Goal: Answer question/provide support: Share knowledge or assist other users

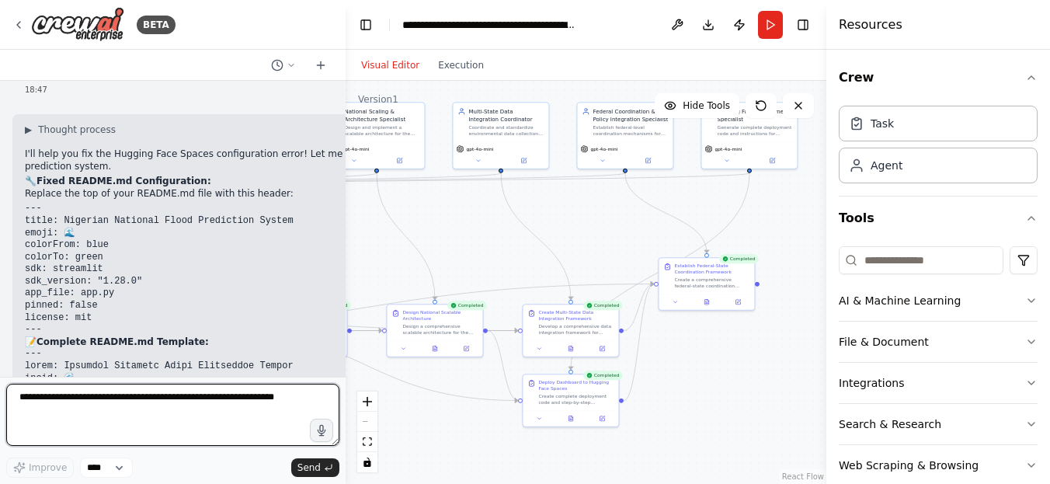
click at [73, 426] on textarea at bounding box center [172, 415] width 333 height 62
type textarea "**********"
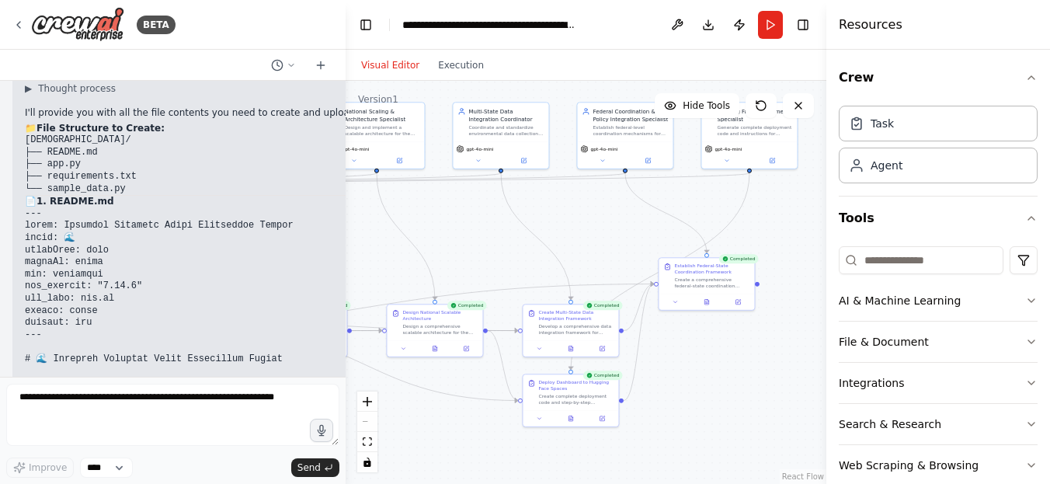
scroll to position [14378, 0]
drag, startPoint x: 26, startPoint y: 260, endPoint x: 19, endPoint y: 238, distance: 23.6
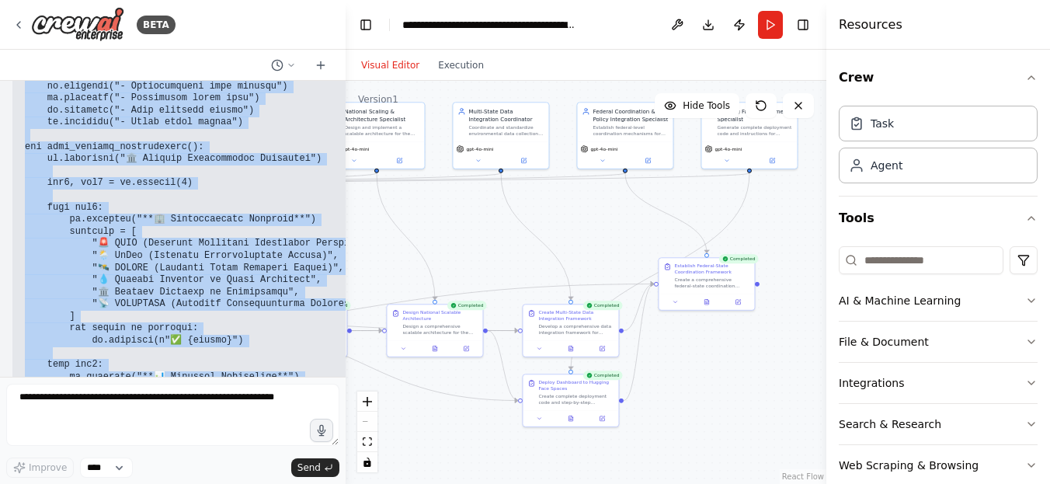
scroll to position [18906, 0]
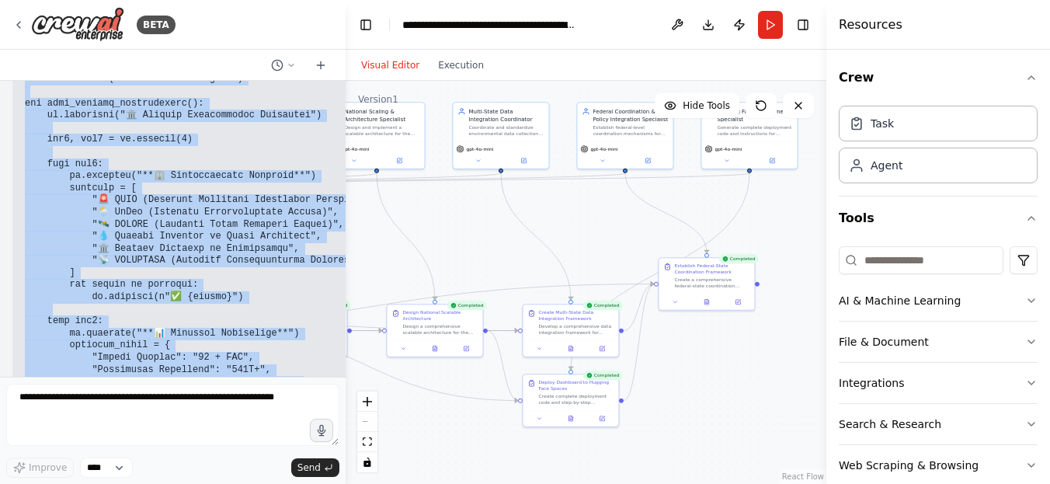
drag, startPoint x: 25, startPoint y: 127, endPoint x: 155, endPoint y: 116, distance: 130.9
copy code "loremi dolorsita co ad elitse doeius te in utlabo etdol ma al enimad minimv.qui…"
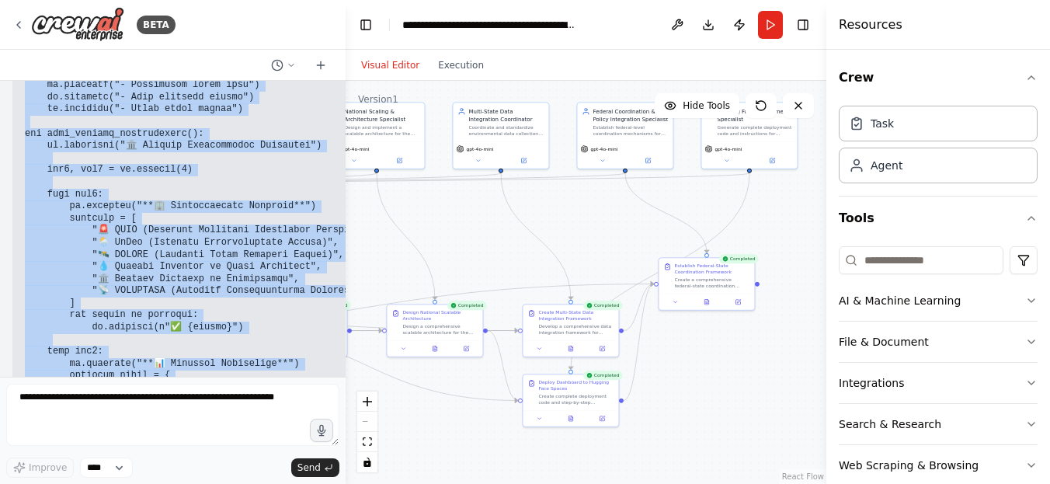
scroll to position [18823, 0]
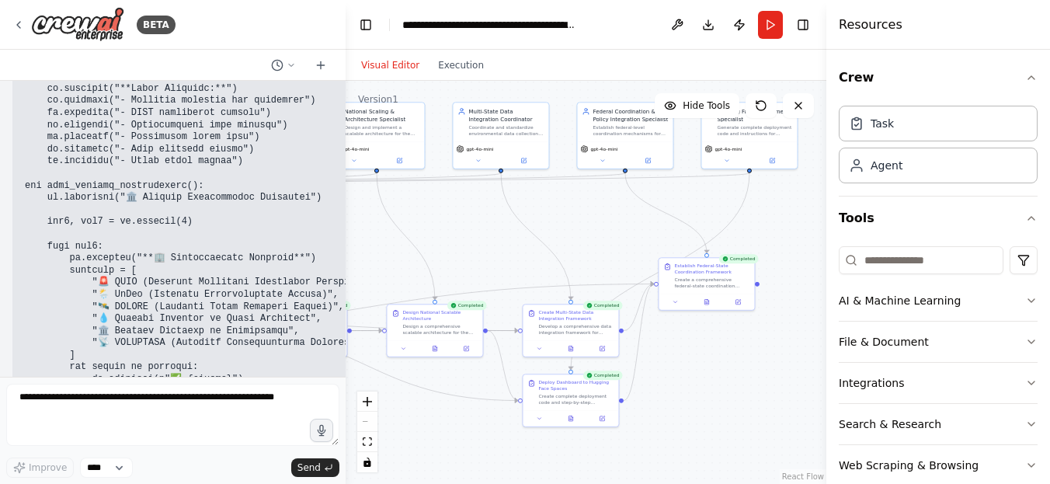
drag, startPoint x: 26, startPoint y: 228, endPoint x: 101, endPoint y: 262, distance: 81.7
copy code "streamlit>=1.28.0 pandas>=1.5.0 numpy>=1.24.0 plotly>=5.15.0"
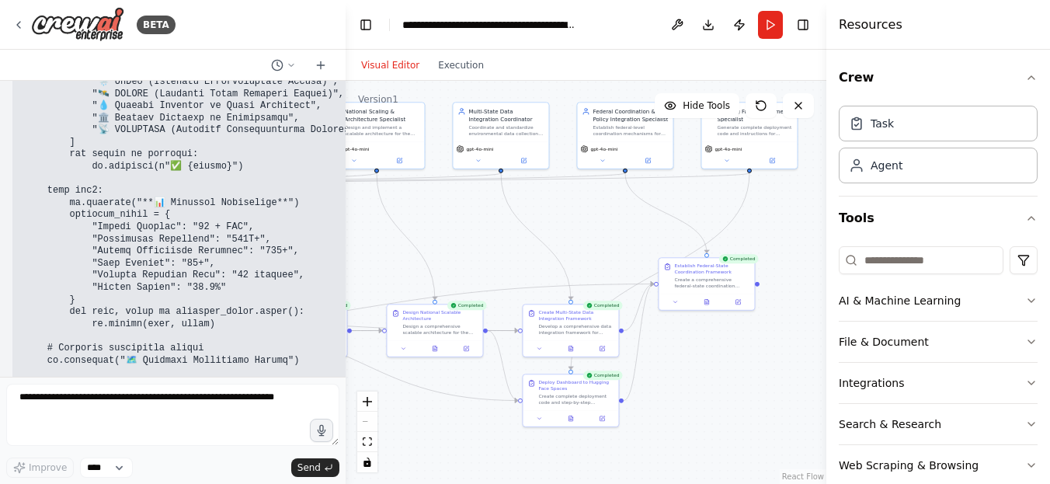
scroll to position [19056, 0]
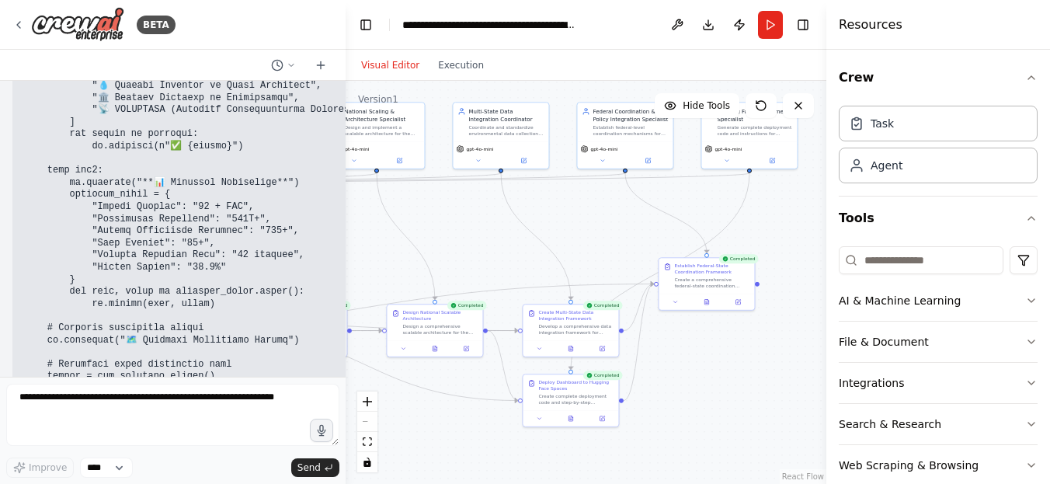
drag, startPoint x: 25, startPoint y: 214, endPoint x: 25, endPoint y: 273, distance: 59.8
copy code "import random from datetime import datetime def get_nigerian_states(): """Retur…"
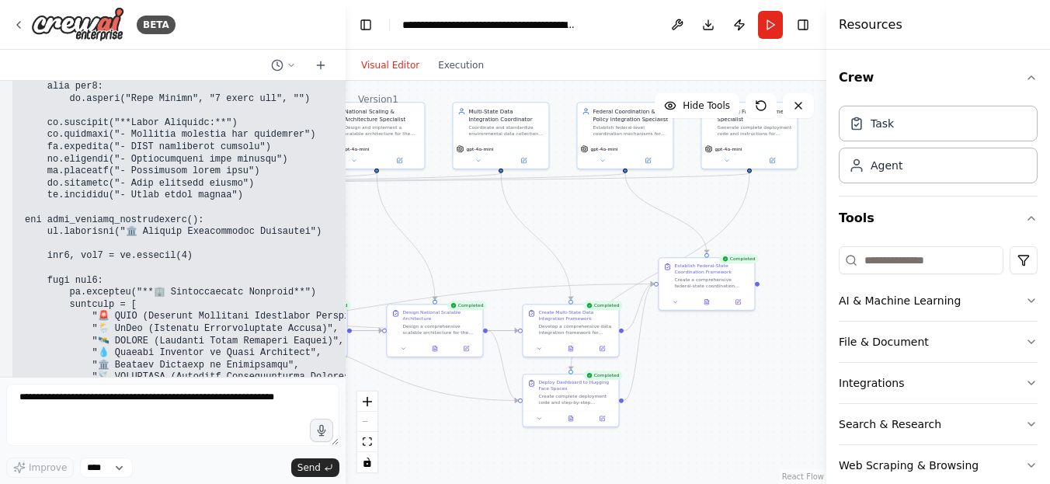
scroll to position [18979, 0]
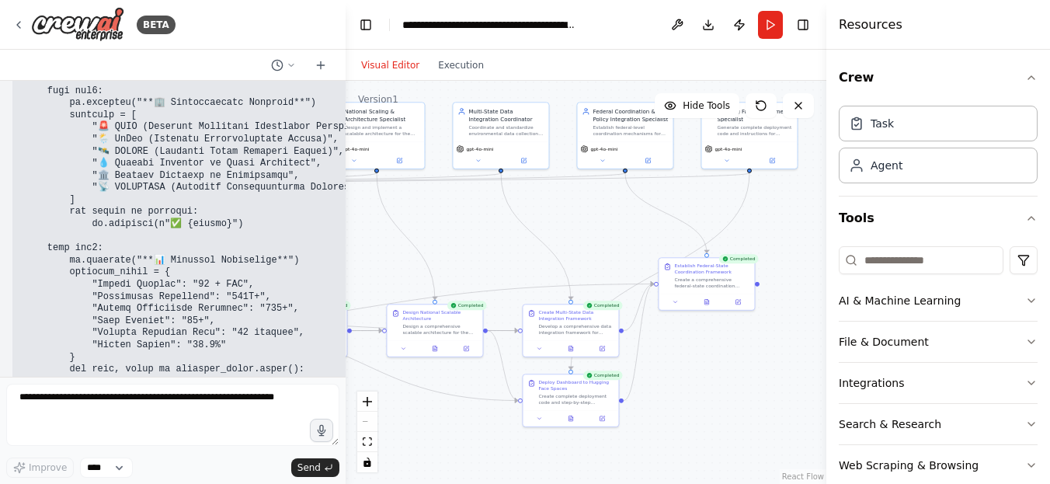
drag, startPoint x: 50, startPoint y: 121, endPoint x: 109, endPoint y: 121, distance: 59.8
copy strong "sample_data.py"
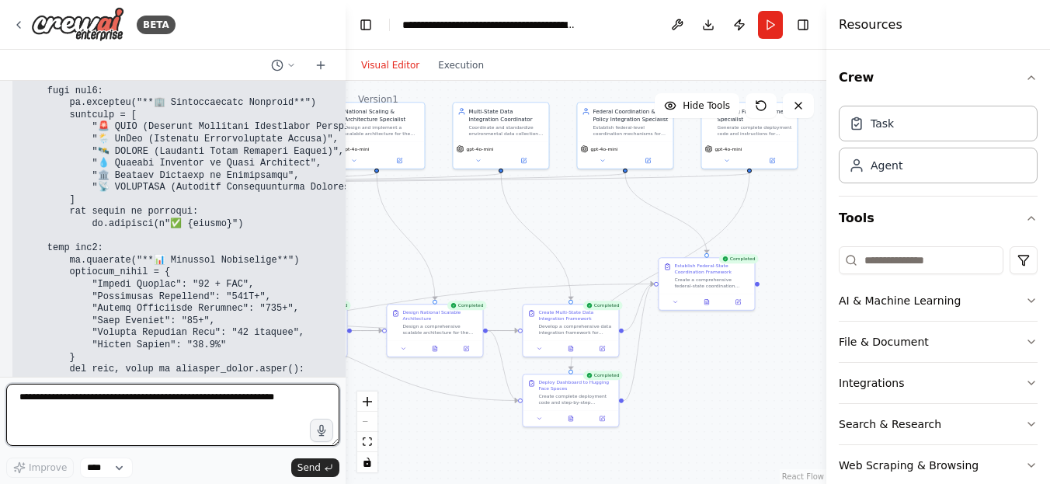
paste textarea "**********"
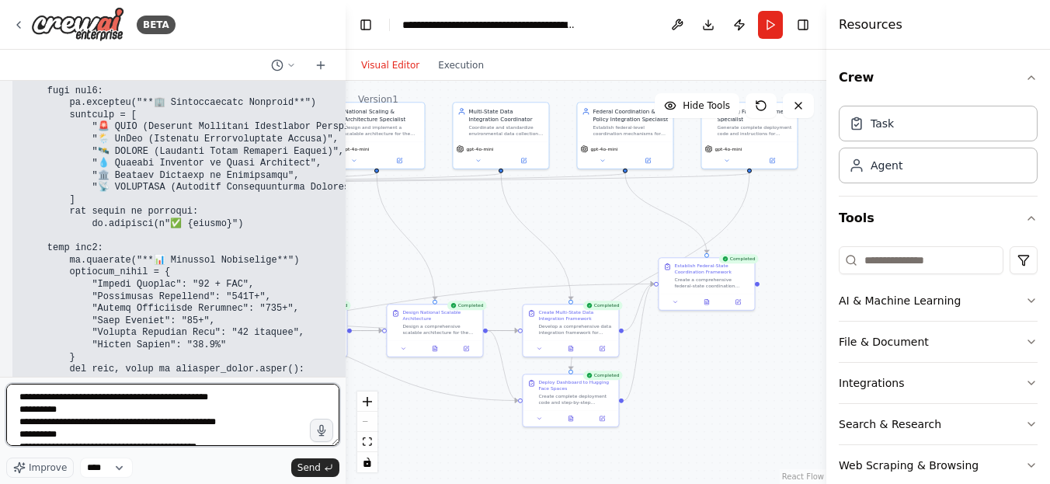
scroll to position [33, 0]
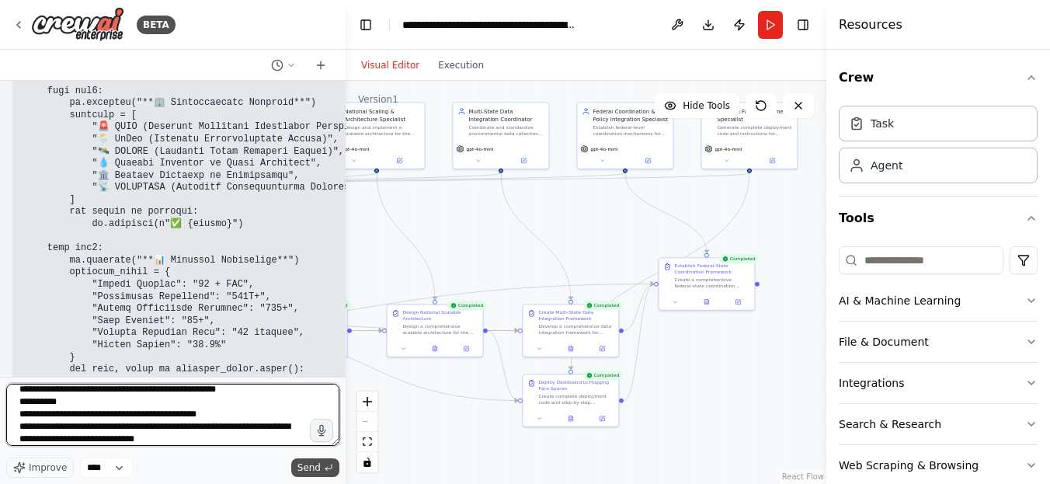
type textarea "**********"
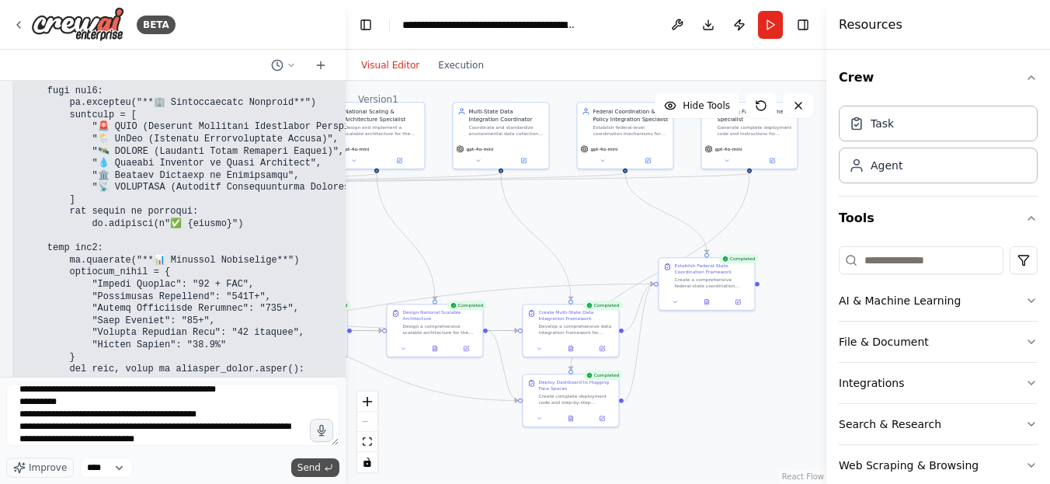
click at [311, 467] on span "Send" at bounding box center [308, 467] width 23 height 12
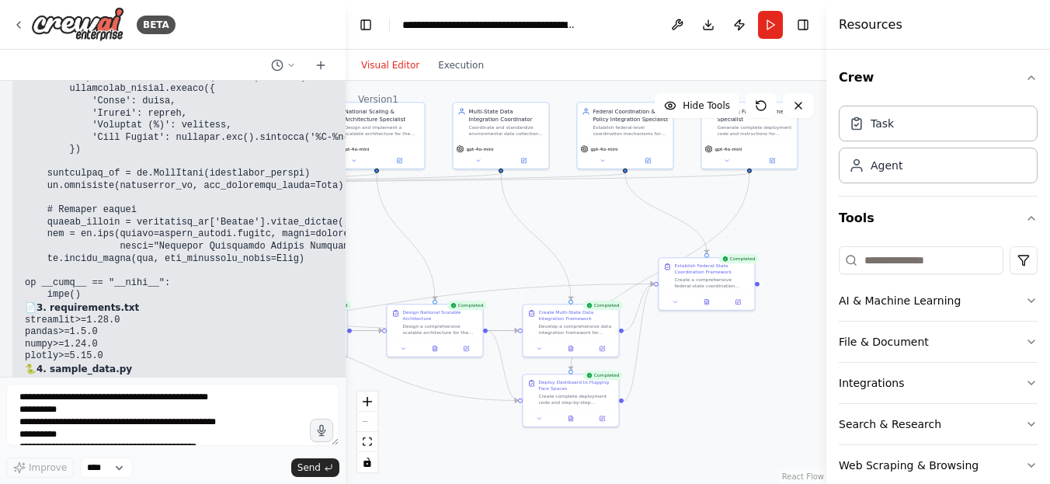
scroll to position [19323, 0]
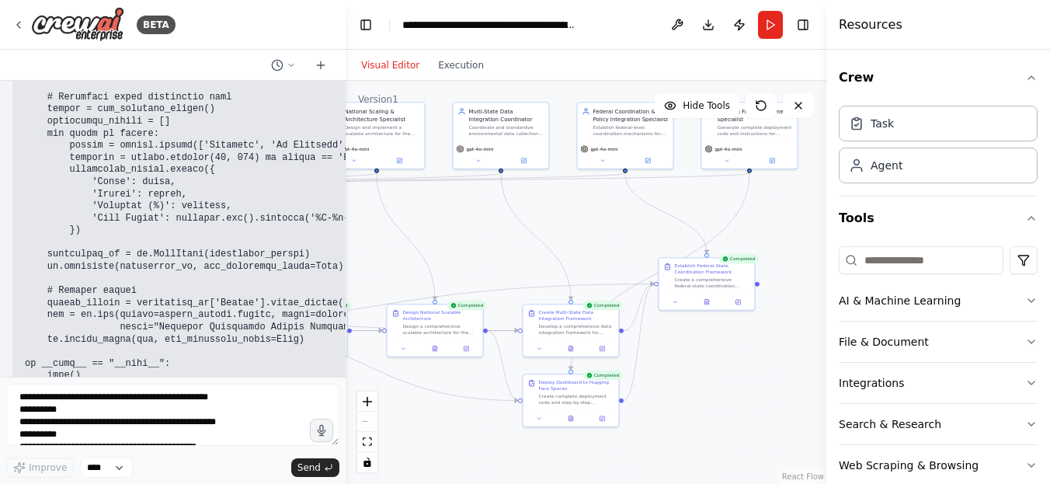
drag, startPoint x: 59, startPoint y: 262, endPoint x: 38, endPoint y: 267, distance: 21.7
copy code "import random from datetime import datetime def get_nigerian_states(): """Retur…"
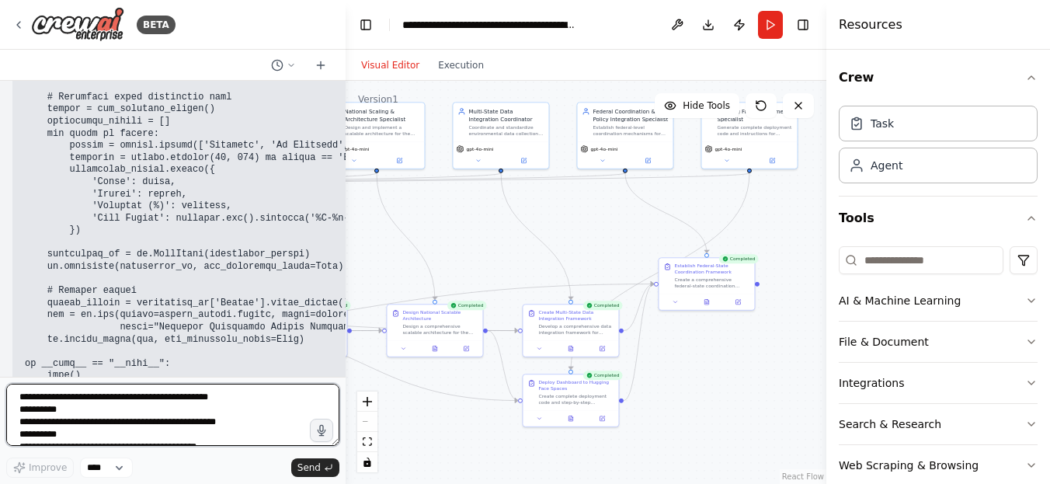
click at [66, 422] on textarea "**********" at bounding box center [172, 415] width 333 height 62
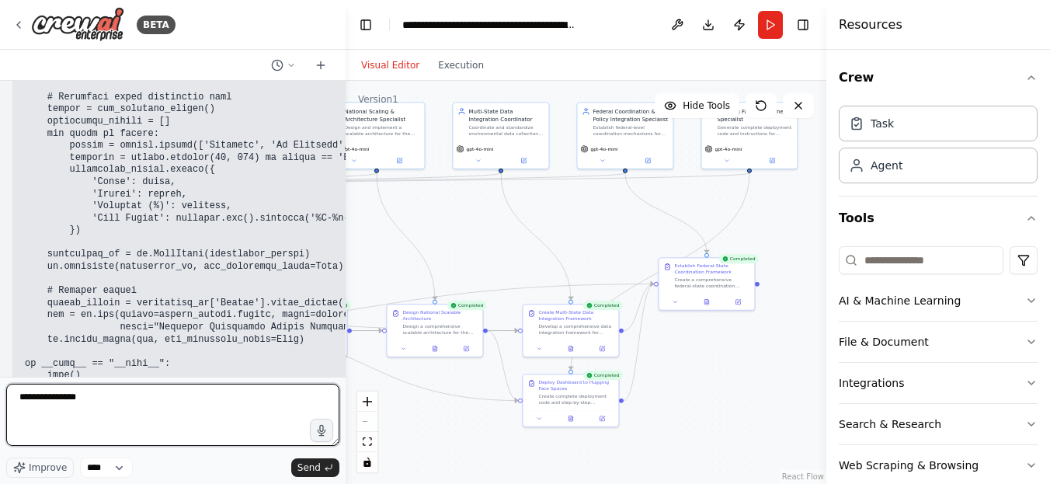
type textarea "**********"
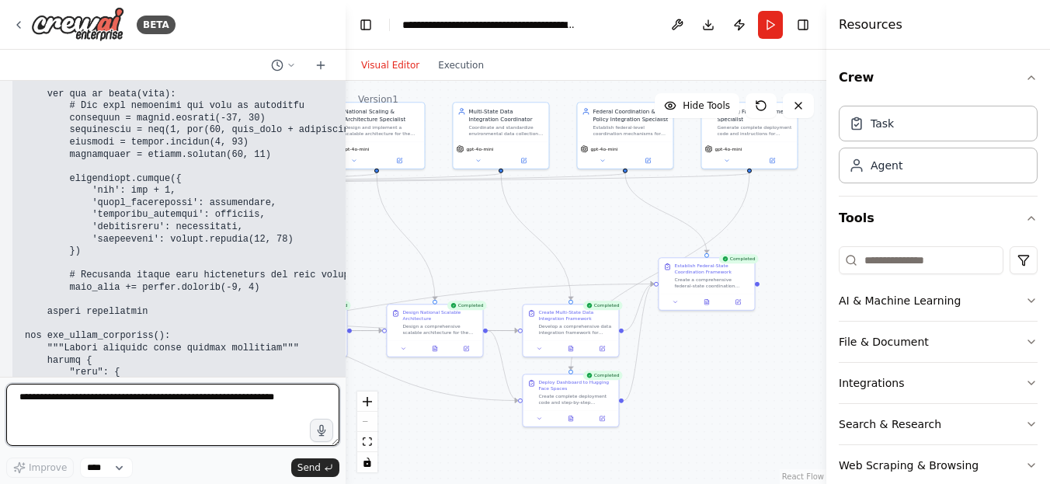
scroll to position [21375, 0]
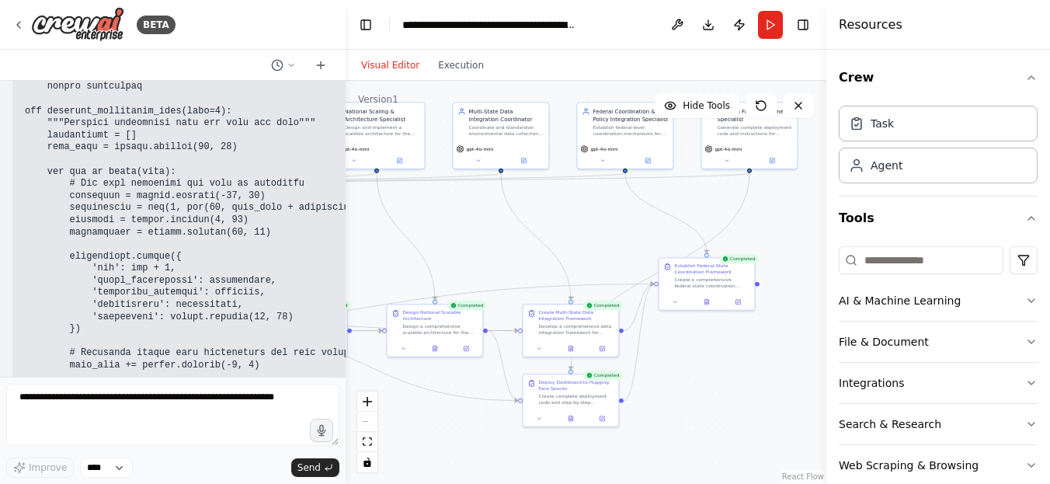
drag, startPoint x: 25, startPoint y: 231, endPoint x: 269, endPoint y: 248, distance: 244.4
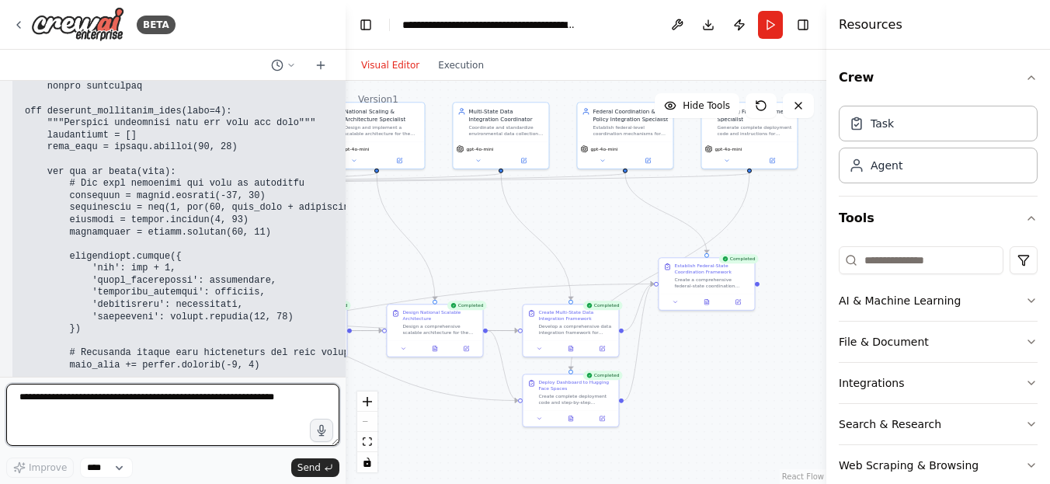
click at [114, 402] on textarea at bounding box center [172, 415] width 333 height 62
type textarea "**********"
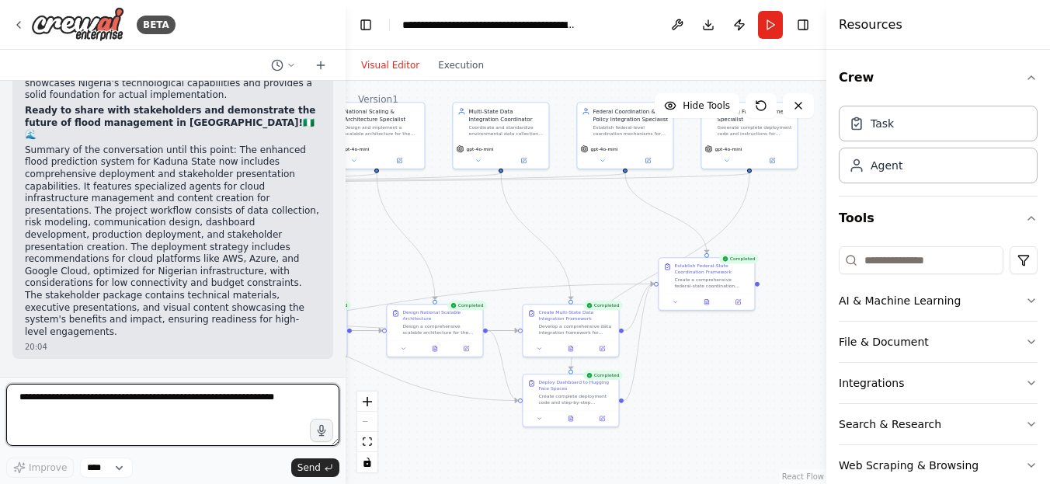
scroll to position [22574, 0]
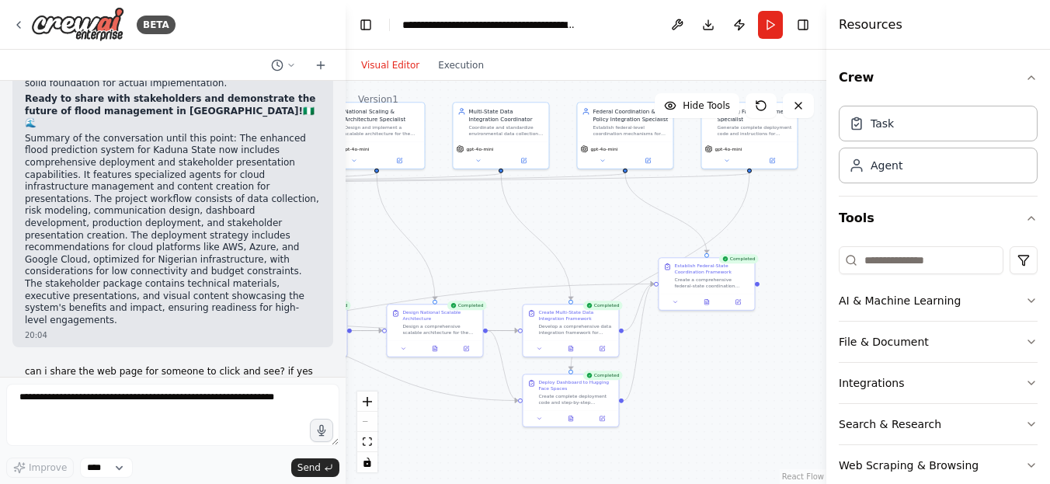
drag, startPoint x: 25, startPoint y: 197, endPoint x: 23, endPoint y: 216, distance: 18.8
copy div "[URL][DOMAIN_NAME]""
drag, startPoint x: 25, startPoint y: 148, endPoint x: 33, endPoint y: 158, distance: 12.1
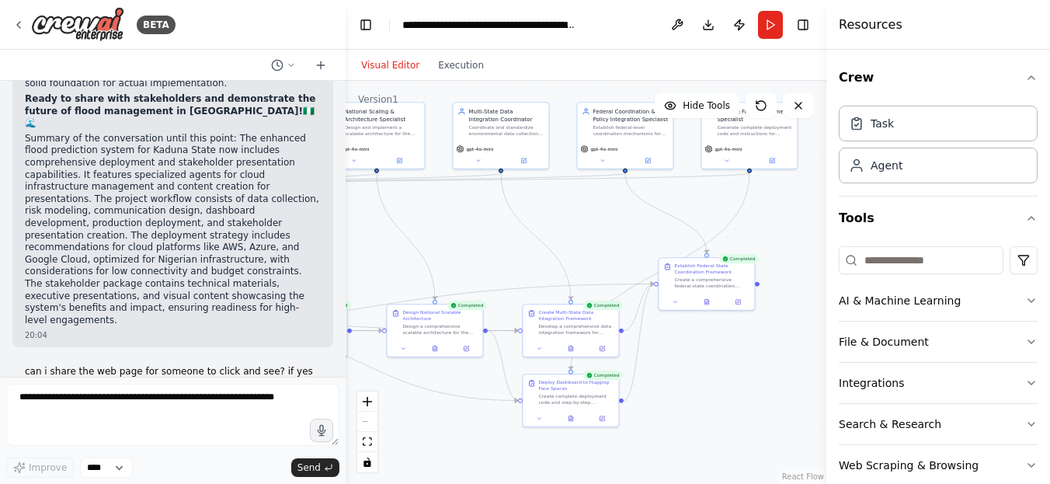
copy p "[URL][DOMAIN_NAME] 🌊🇳🇬""
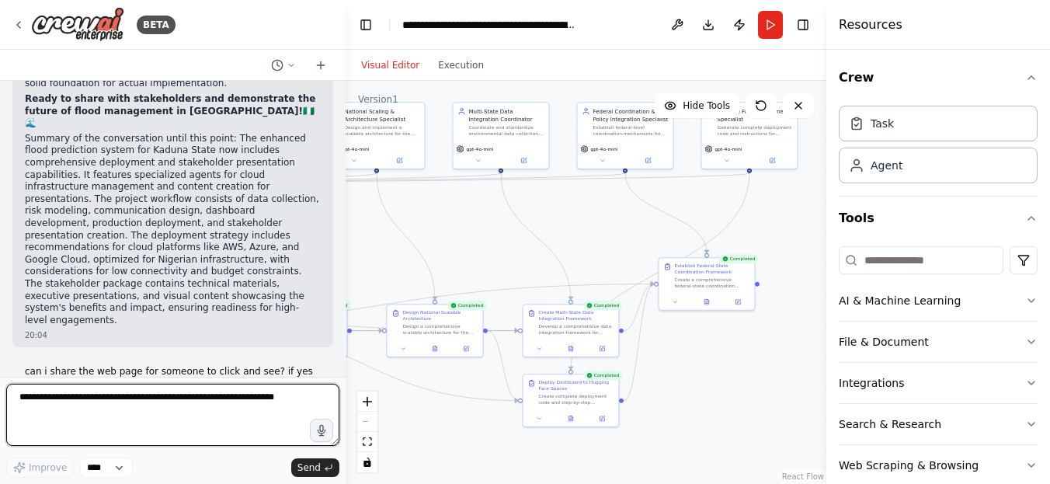
click at [88, 402] on textarea at bounding box center [172, 415] width 333 height 62
type textarea "**********"
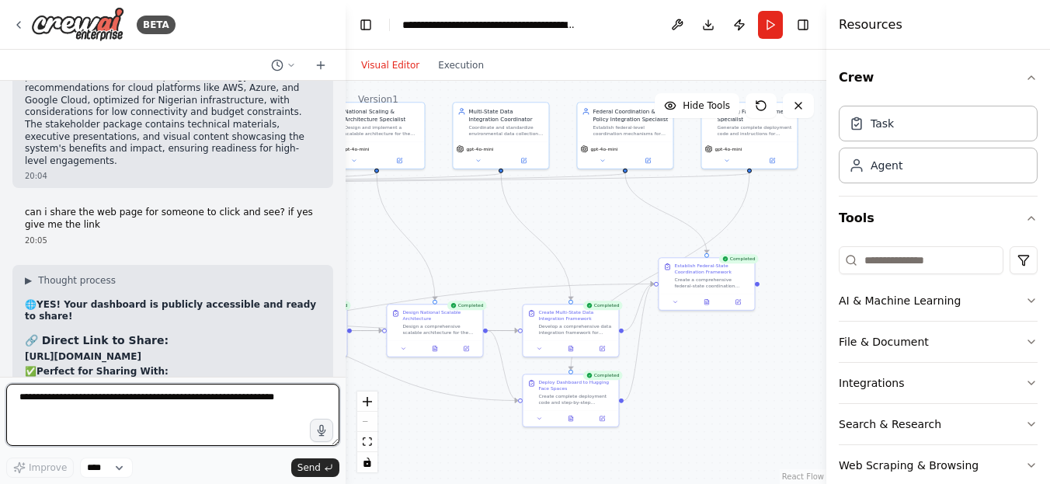
scroll to position [22745, 0]
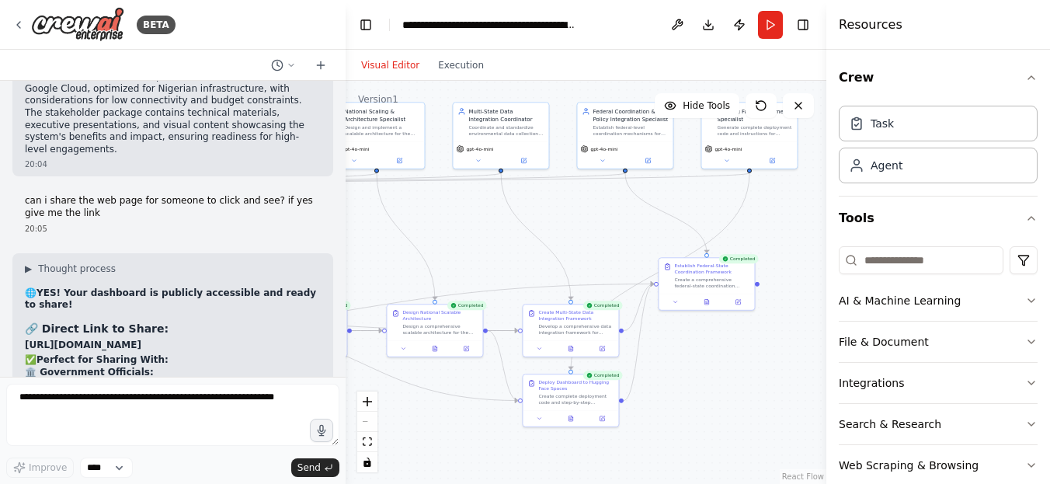
drag, startPoint x: 26, startPoint y: 326, endPoint x: 24, endPoint y: 314, distance: 12.5
copy div "[URL][DOMAIN_NAME]"
